Goal: Navigation & Orientation: Find specific page/section

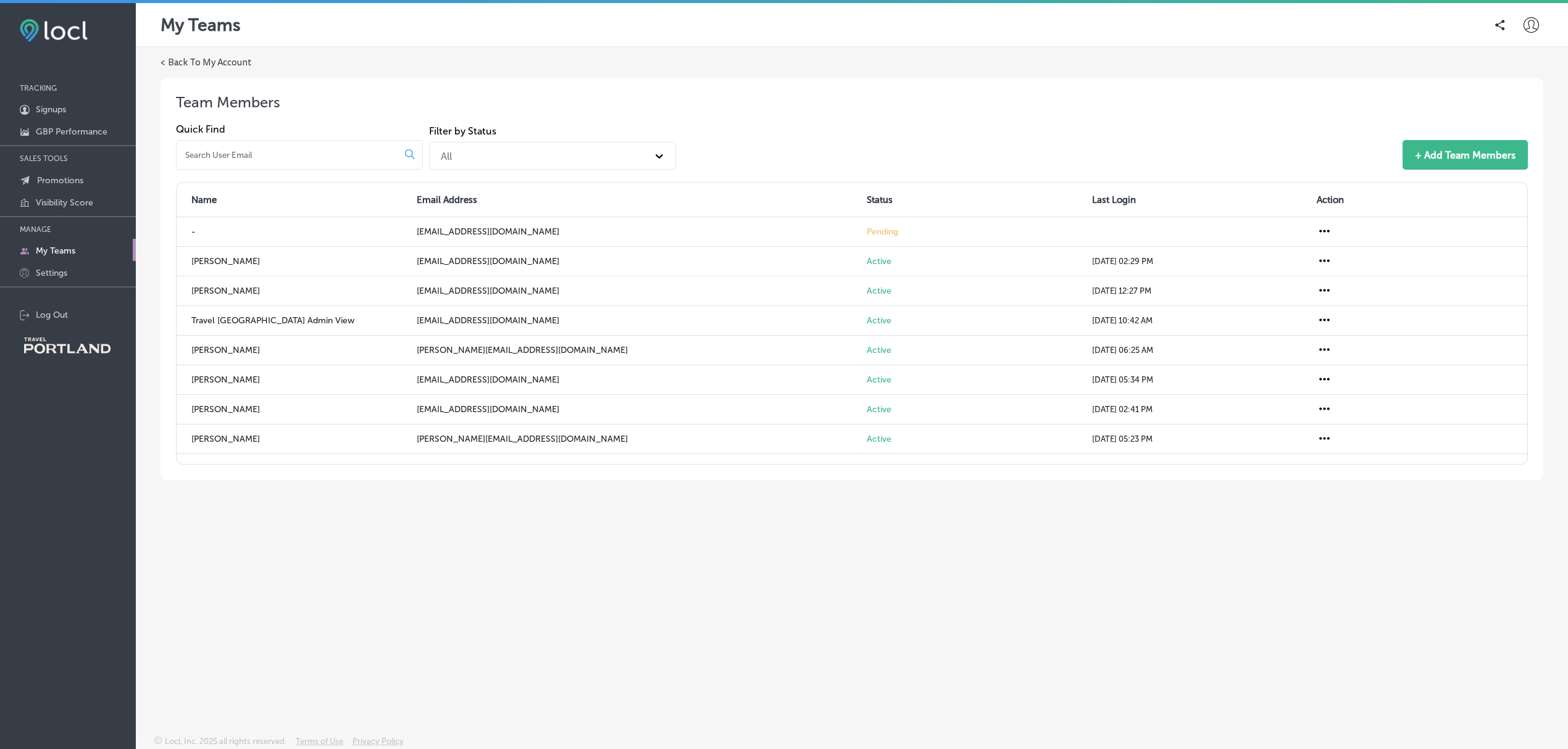
click at [413, 606] on div "< Back To My Account Team Members Quick Find Filter by Status All + Add Team Me…" at bounding box center [851, 362] width 1432 height 630
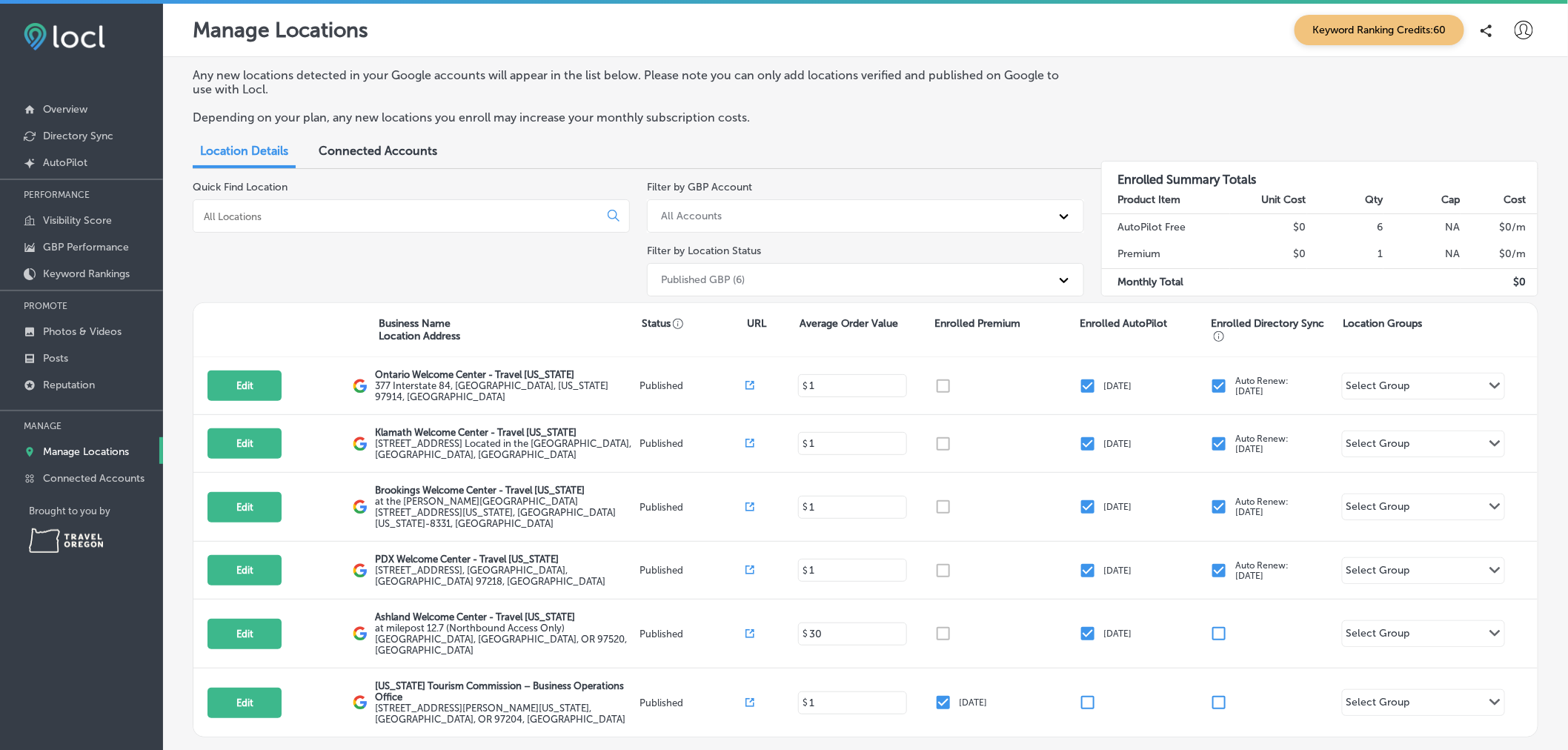
drag, startPoint x: 1896, startPoint y: 59, endPoint x: 1134, endPoint y: 99, distance: 763.0
click at [1134, 99] on div "Any new locations detected in your Google accounts will appear in the list belo…" at bounding box center [865, 102] width 1346 height 68
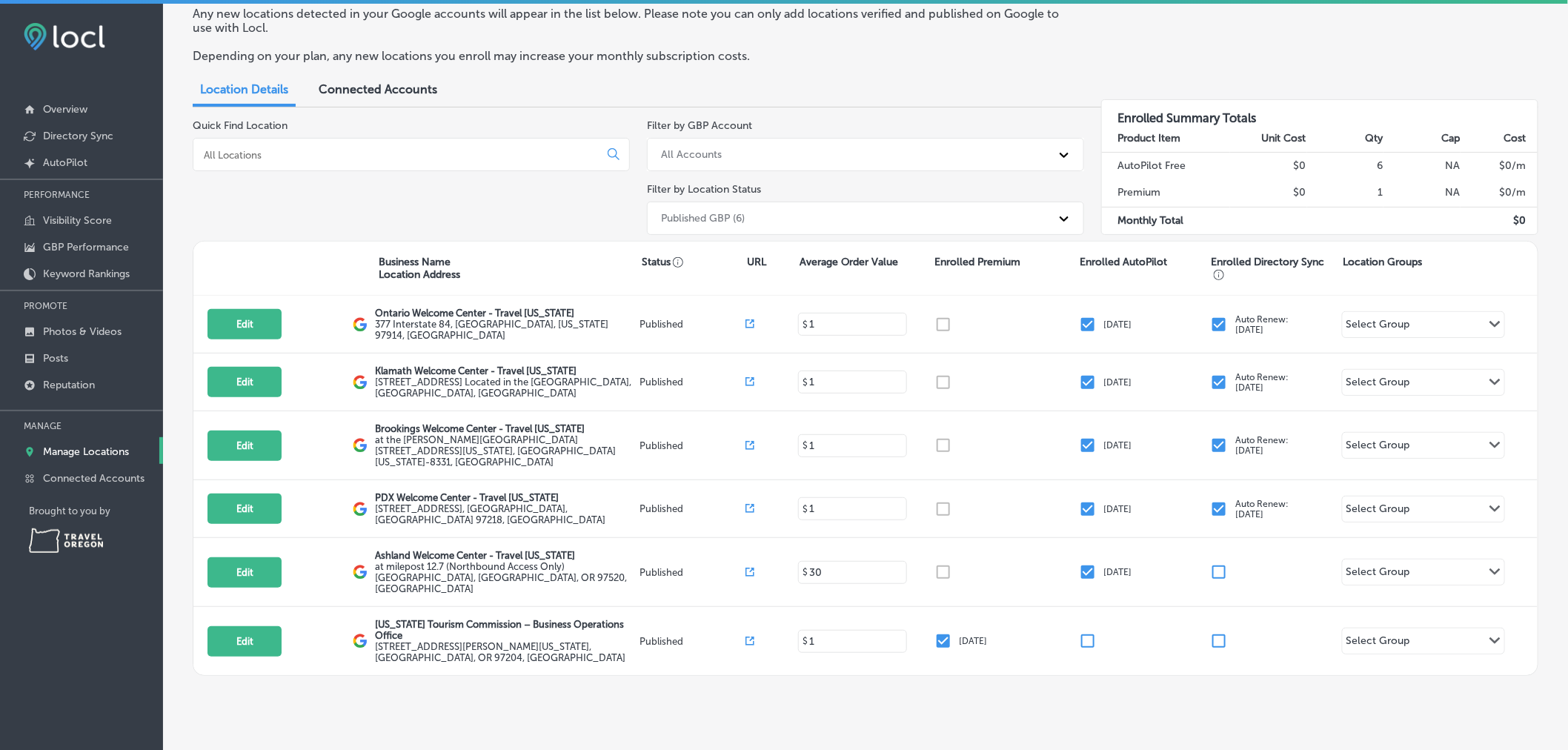
scroll to position [62, 0]
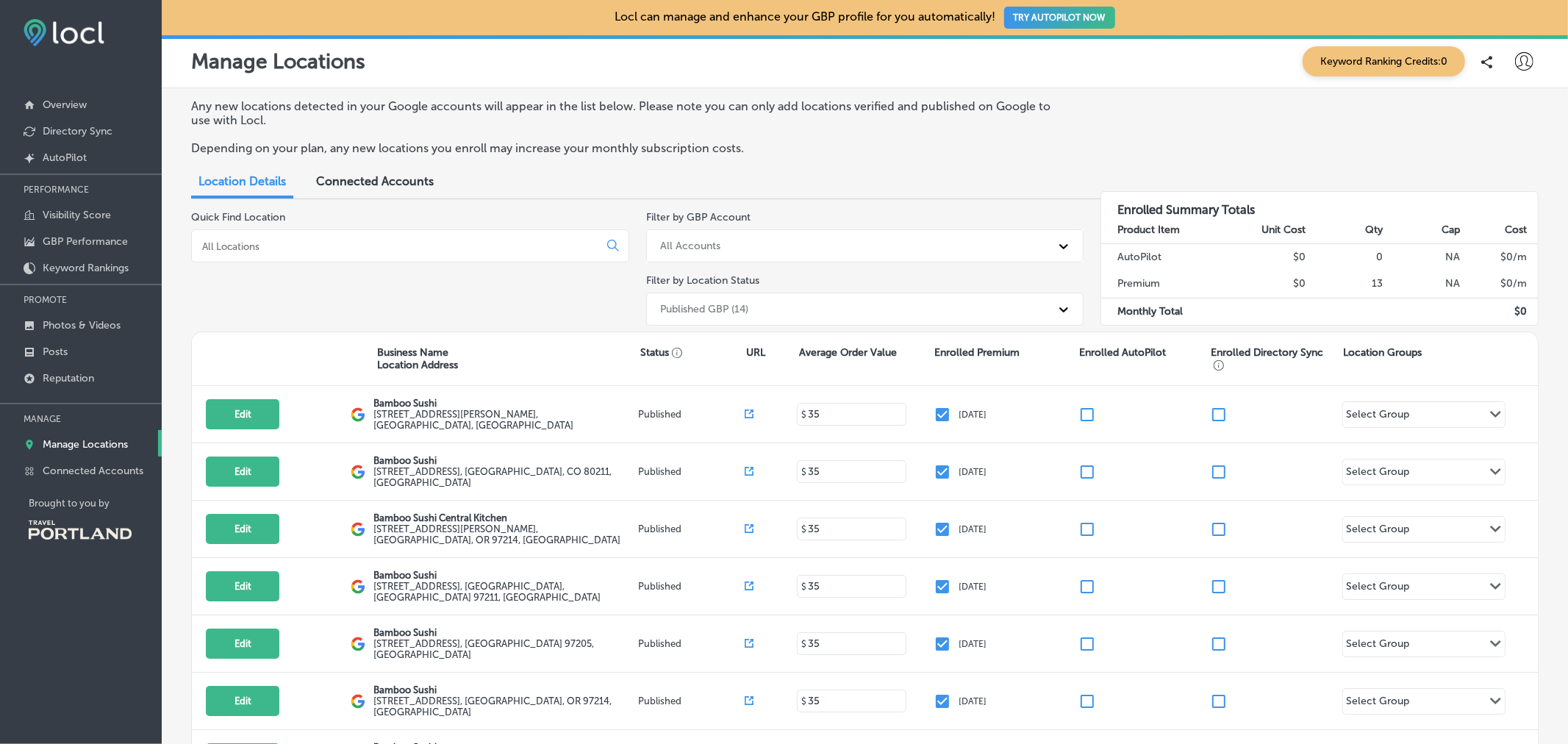
scroll to position [126, 0]
